Goal: Task Accomplishment & Management: Complete application form

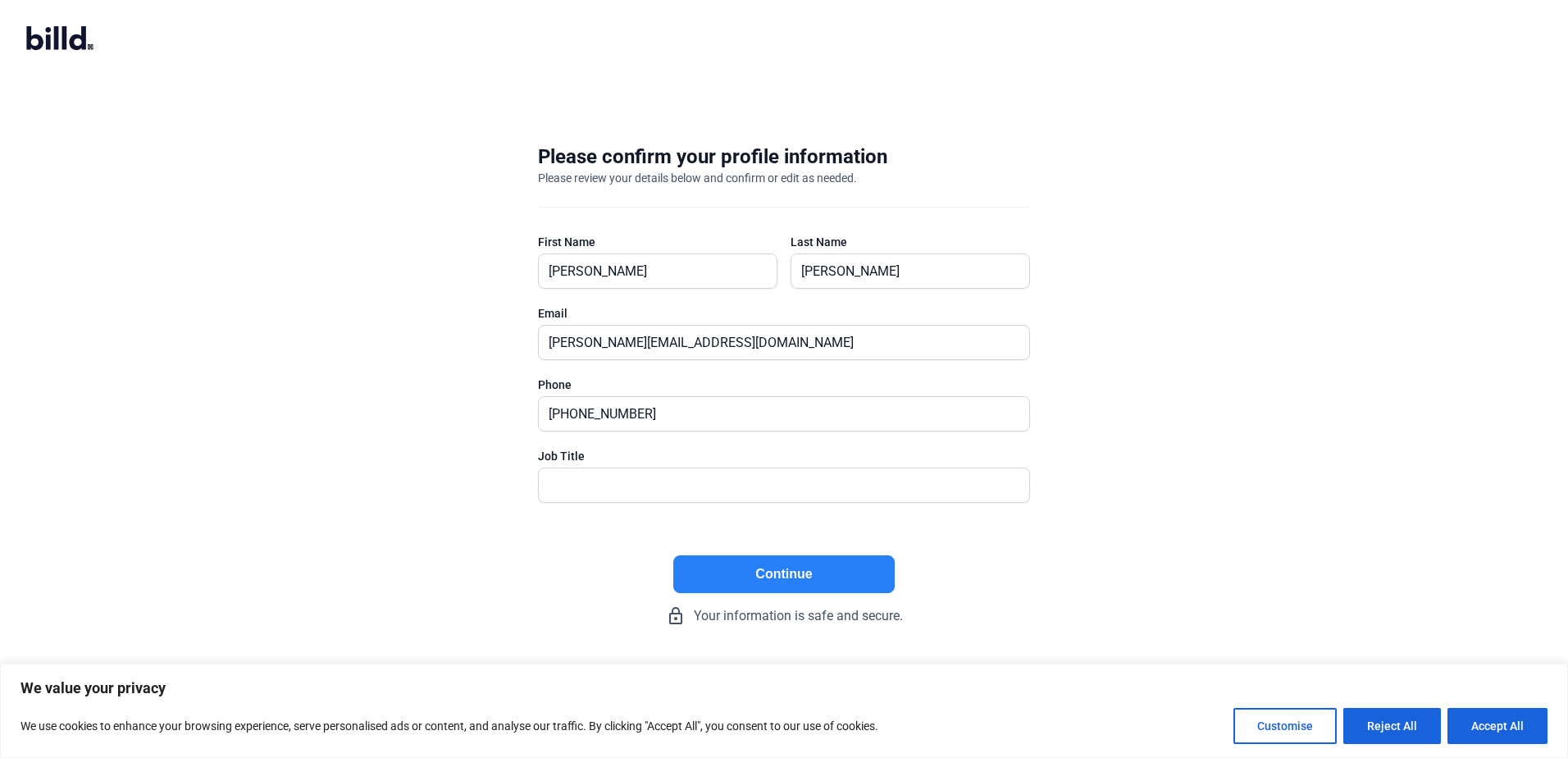
click at [782, 567] on button "Continue" at bounding box center [784, 574] width 221 height 38
click at [570, 472] on input "text" at bounding box center [774, 485] width 472 height 33
type input "president"
click at [786, 572] on button "Continue" at bounding box center [784, 574] width 221 height 38
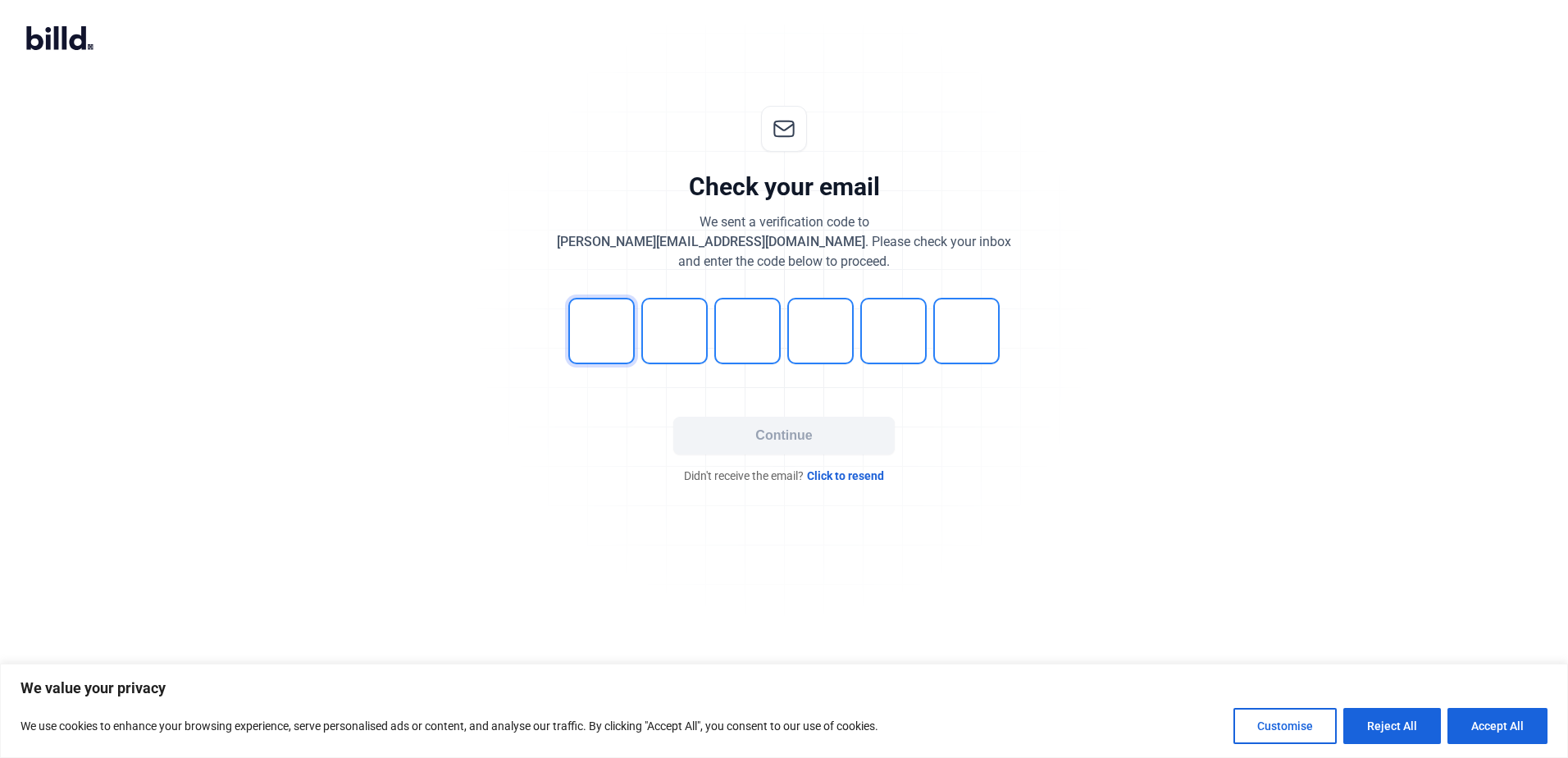
click at [599, 333] on input "tel" at bounding box center [602, 332] width 67 height 67
type input "2"
type input "3"
type input "6"
type input "7"
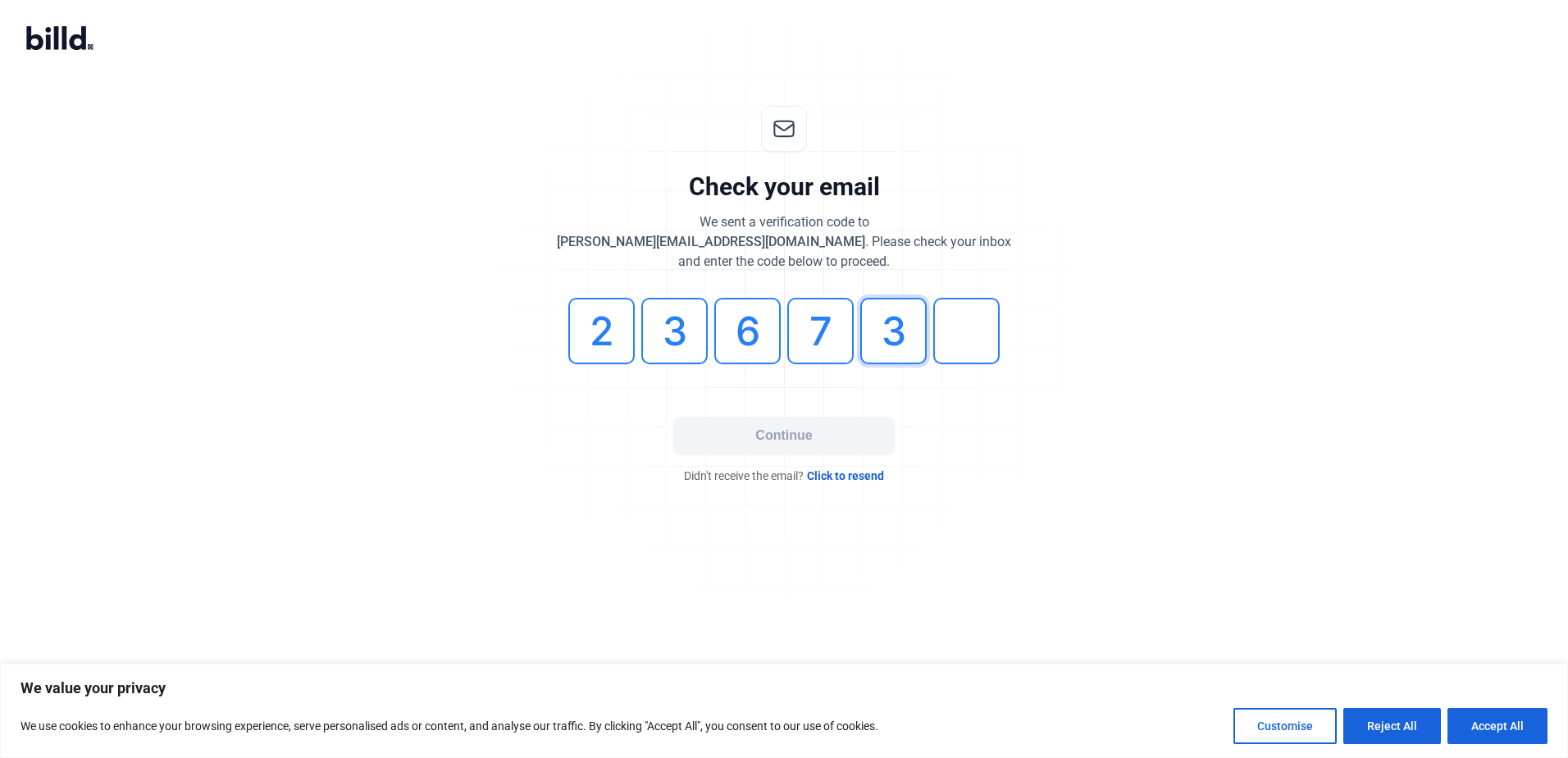
type input "3"
type input "6"
click at [771, 433] on button "Continue" at bounding box center [784, 435] width 221 height 38
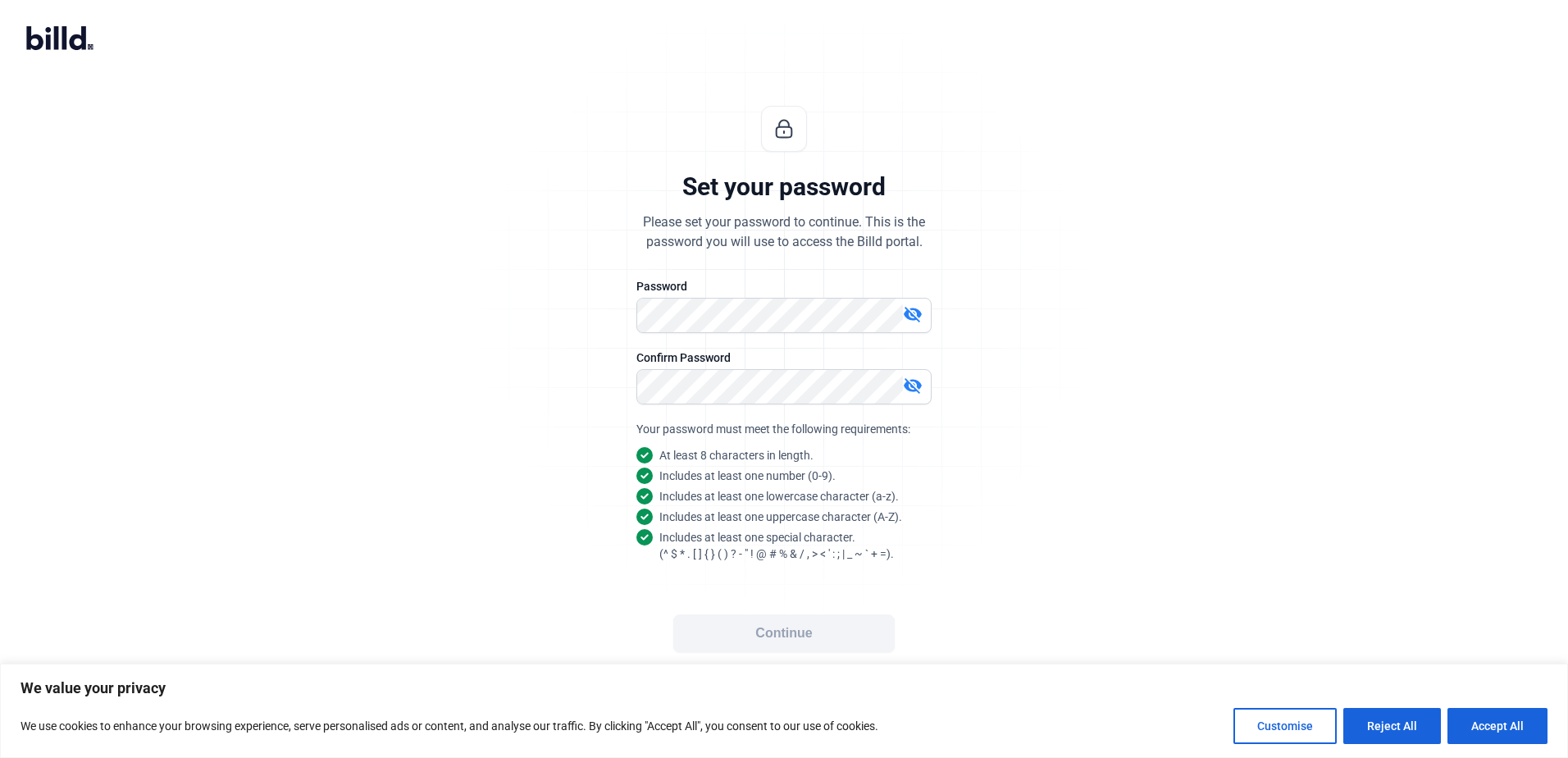
click at [909, 309] on mat-icon "visibility_off" at bounding box center [912, 314] width 19 height 19
click at [908, 316] on mat-icon "visibility" at bounding box center [912, 314] width 19 height 19
click at [777, 641] on button "Continue" at bounding box center [784, 633] width 221 height 38
